Goal: Use online tool/utility: Utilize a website feature to perform a specific function

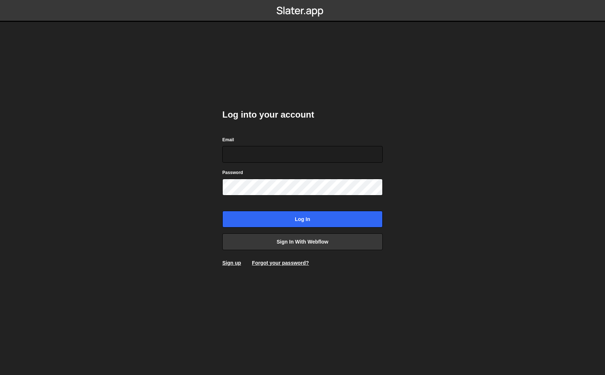
type input "[EMAIL_ADDRESS][DOMAIN_NAME]"
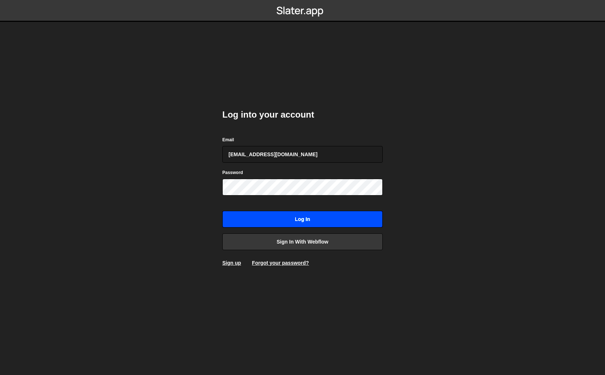
click at [286, 216] on input "Log in" at bounding box center [302, 219] width 160 height 17
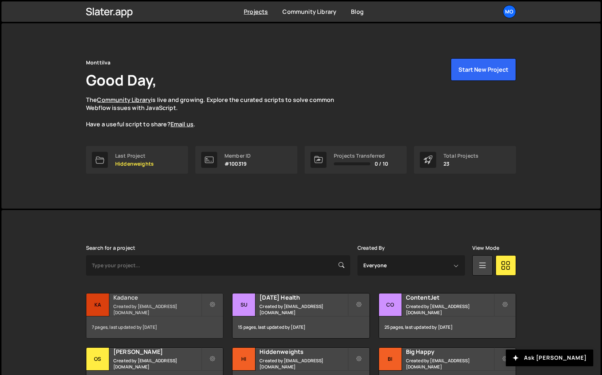
click at [171, 305] on div "Kadance Created by [EMAIL_ADDRESS][DOMAIN_NAME]" at bounding box center [154, 305] width 137 height 23
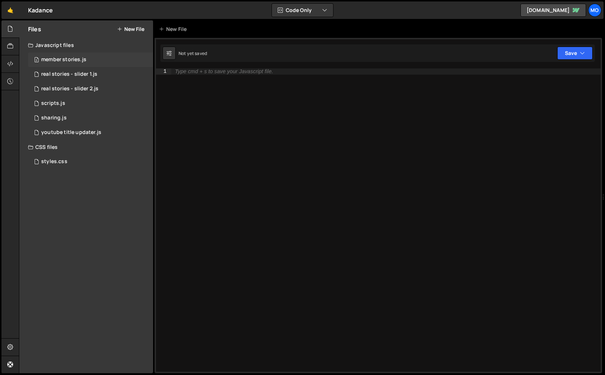
click at [92, 64] on div "2 member stories.js 0" at bounding box center [90, 59] width 125 height 15
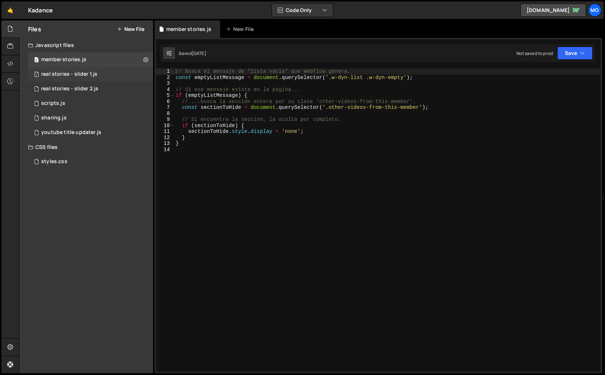
click at [113, 76] on div "1 real stories - slider 1.js 0" at bounding box center [90, 74] width 125 height 15
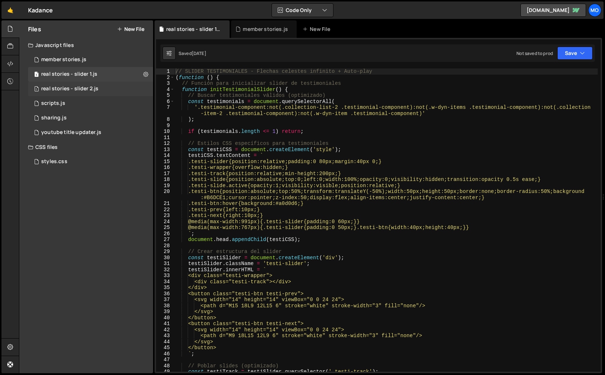
scroll to position [793, 0]
click at [107, 87] on div "1 real stories - slider 2.js 0" at bounding box center [90, 89] width 125 height 15
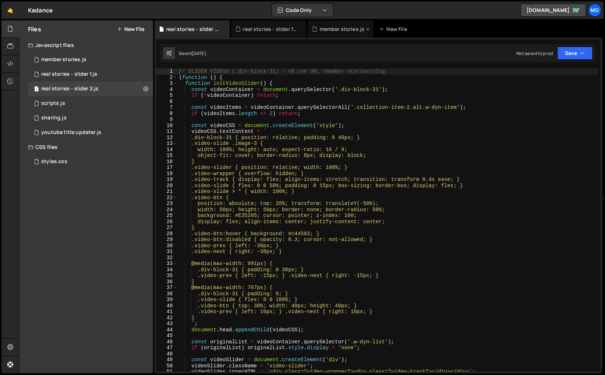
click at [331, 29] on div "member stories.js" at bounding box center [342, 29] width 45 height 7
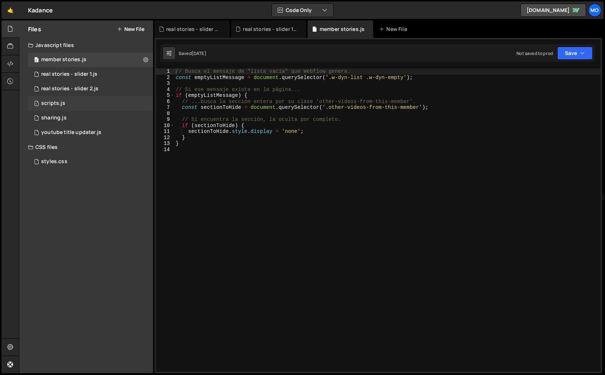
click at [78, 103] on div "1 scripts.js 0" at bounding box center [90, 103] width 125 height 15
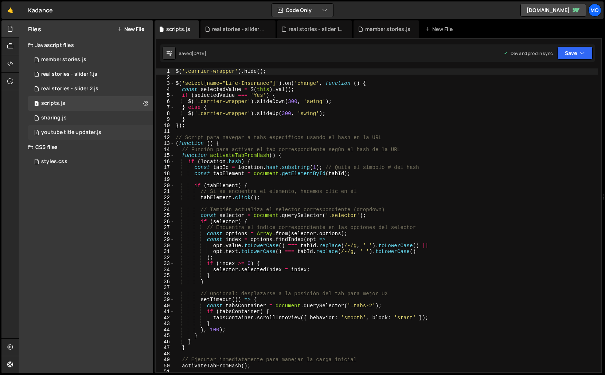
click at [81, 132] on div "youtube title updater.js" at bounding box center [71, 132] width 60 height 7
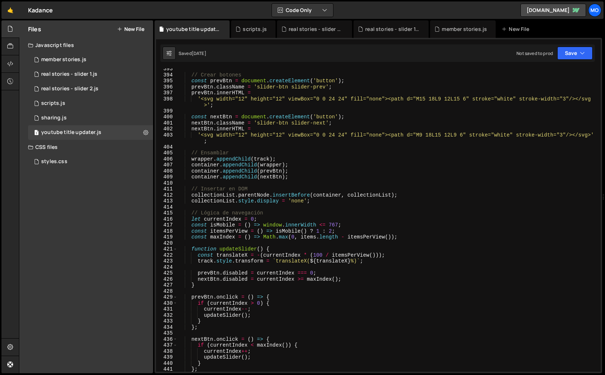
scroll to position [2326, 0]
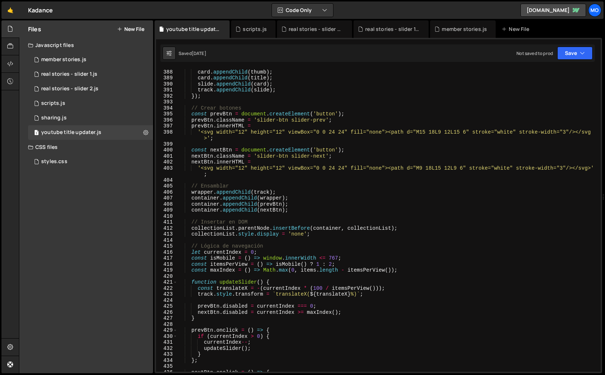
click at [322, 173] on div "card . appendChild ( thumb ) ; card . appendChild ( title ) ; slide . appendChi…" at bounding box center [387, 221] width 420 height 316
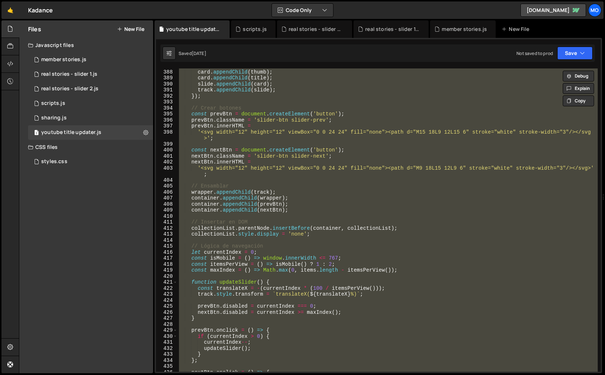
click at [269, 153] on div "card . appendChild ( thumb ) ; card . appendChild ( title ) ; slide . appendChi…" at bounding box center [387, 221] width 420 height 304
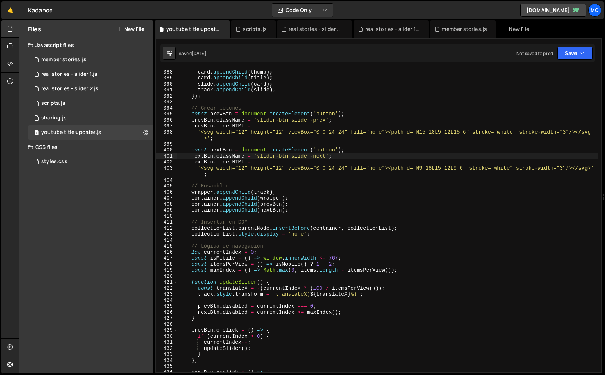
type textarea "})();"
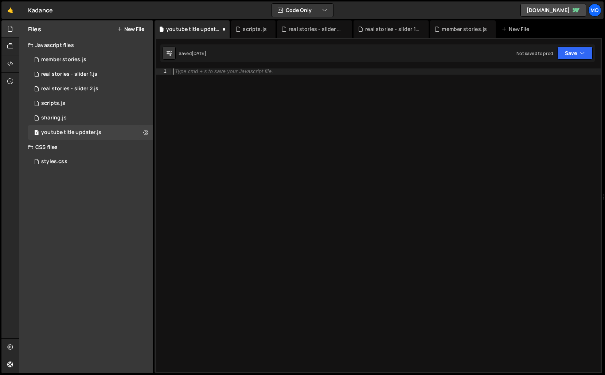
paste textarea "})();"
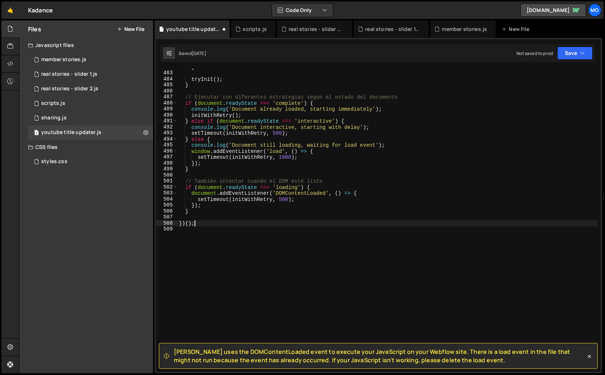
scroll to position [2908, 0]
click at [408, 157] on div "} tryInit ( ) ; } // Ejecutar con diferentes estrategias según el estado del do…" at bounding box center [387, 222] width 420 height 316
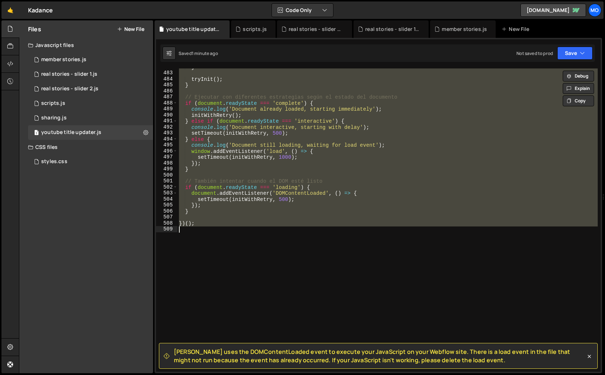
paste textarea
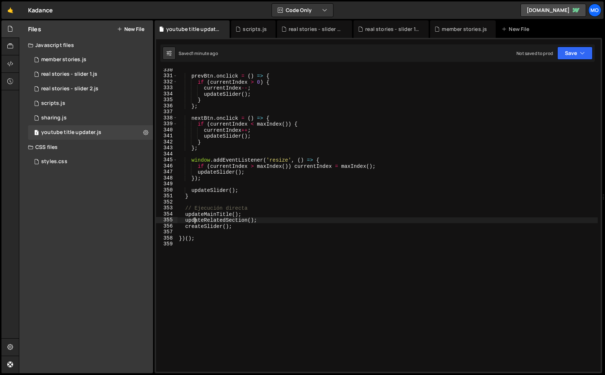
click at [236, 103] on div "prevBtn . onclick = ( ) => { if ( currentIndex > 0 ) { currentIndex -- ; update…" at bounding box center [387, 225] width 420 height 316
type textarea "})();"
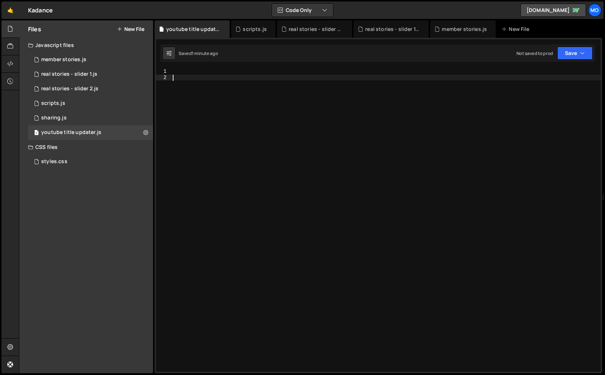
click at [217, 150] on div at bounding box center [385, 227] width 429 height 316
paste textarea "})();"
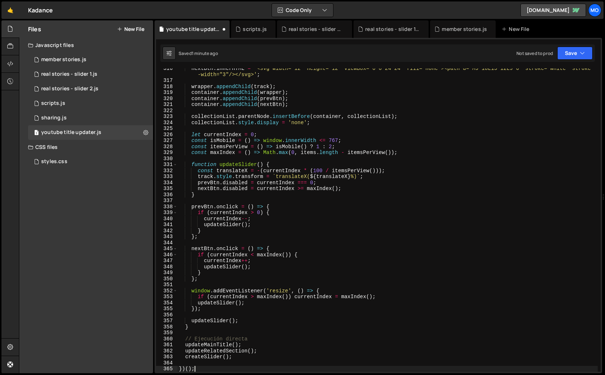
scroll to position [1903, 0]
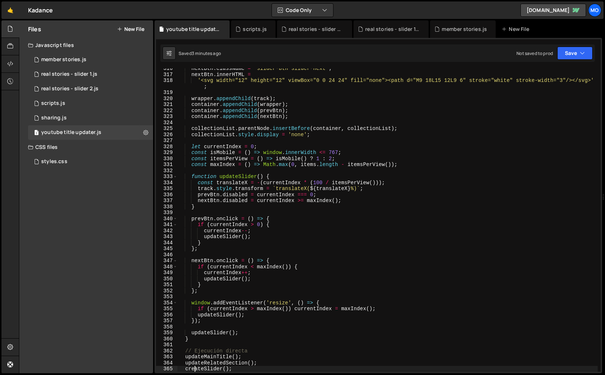
click at [247, 183] on div "nextBtn . className = 'slider-btn slider-next' ; nextBtn . innerHTML = '<svg wi…" at bounding box center [387, 224] width 420 height 316
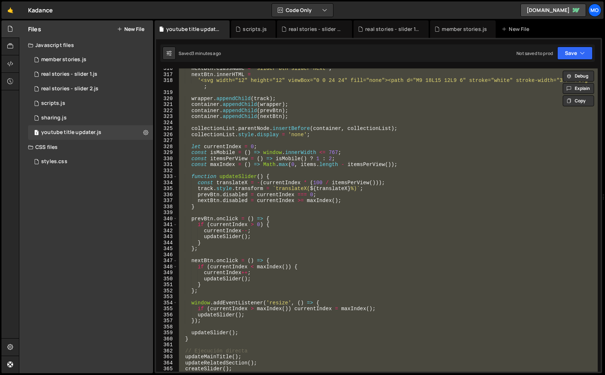
paste textarea
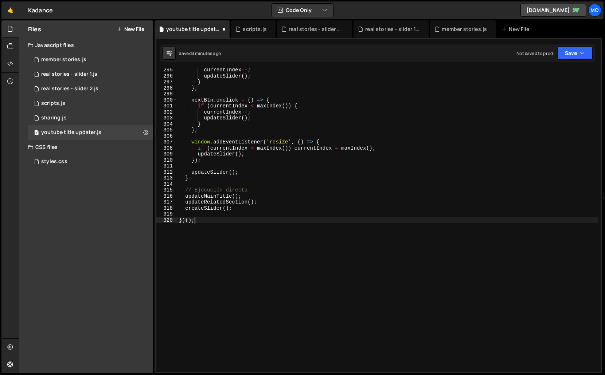
scroll to position [1781, 0]
type textarea "updateRelatedSection();"
